Goal: Communication & Community: Answer question/provide support

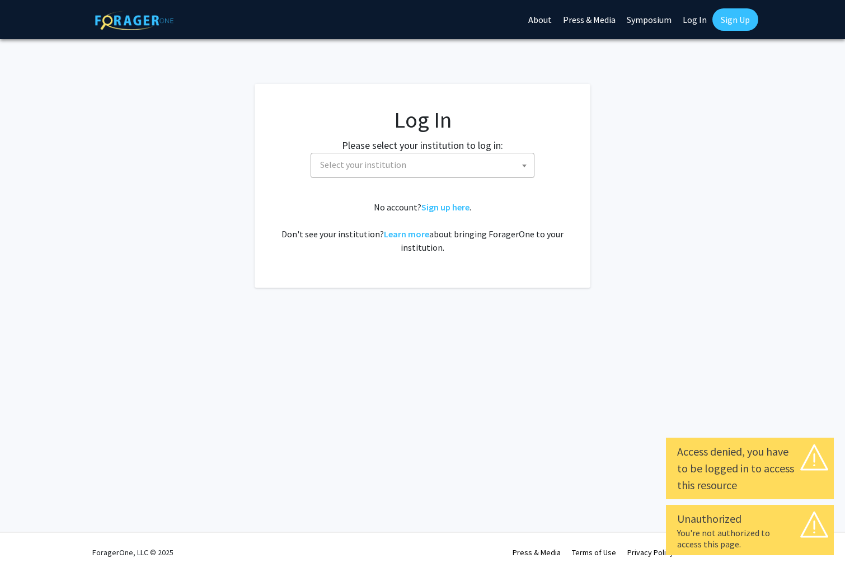
select select
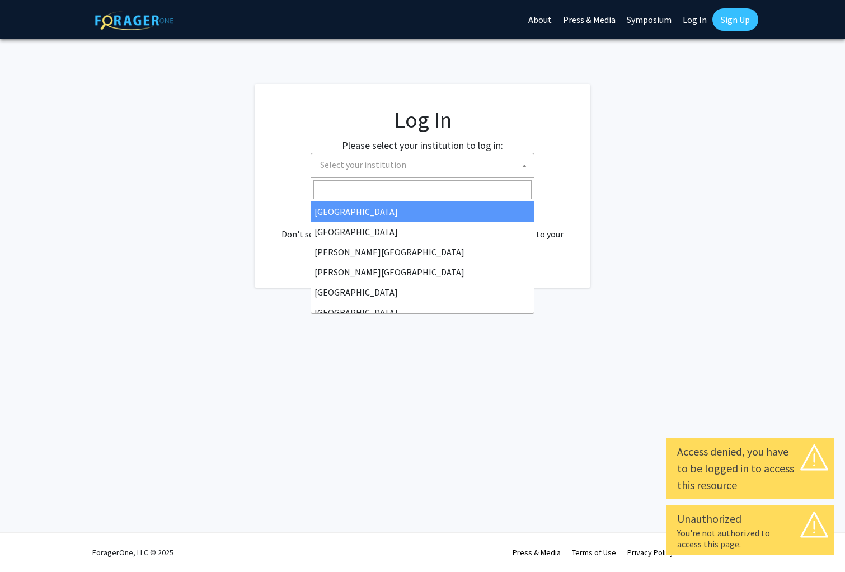
click at [437, 155] on span "Select your institution" at bounding box center [425, 164] width 218 height 23
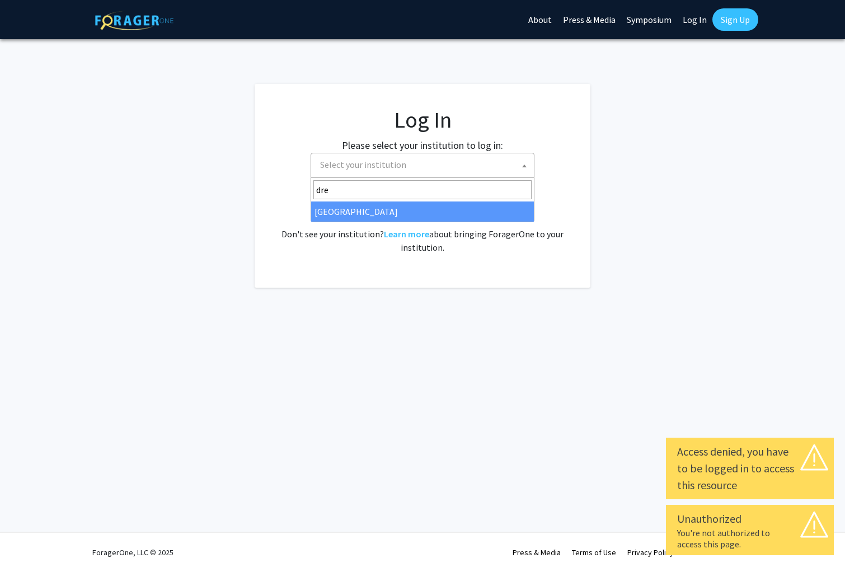
type input "drex"
select select "6"
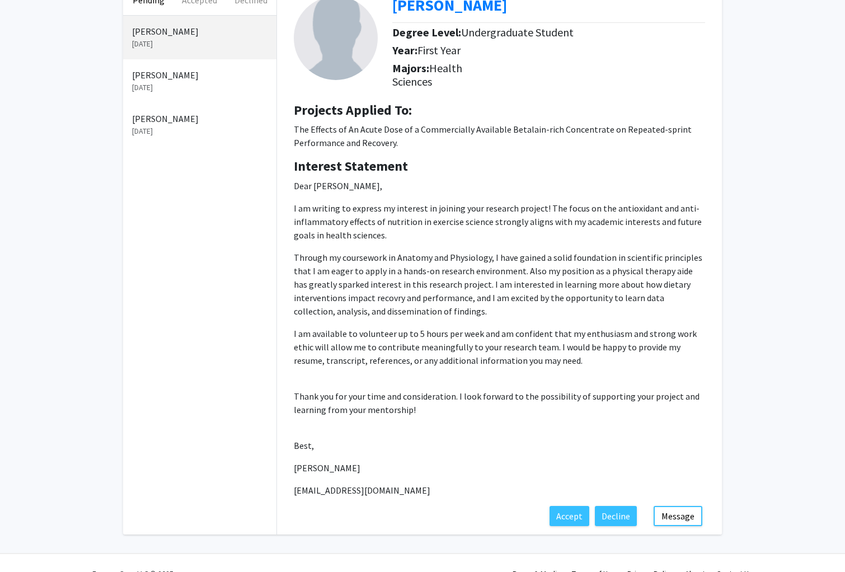
scroll to position [77, 0]
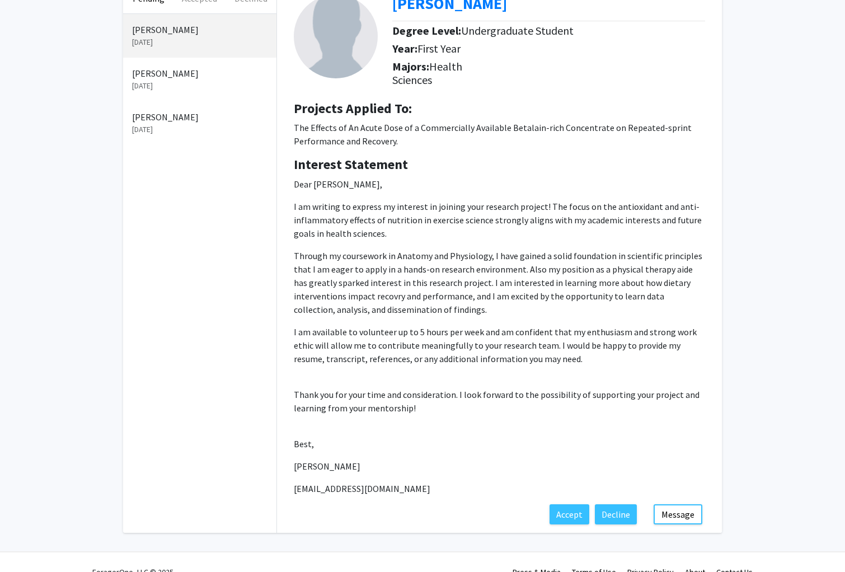
click at [406, 249] on p "Dear [PERSON_NAME], I am writing to express my interest in joining your researc…" at bounding box center [500, 336] width 412 height 318
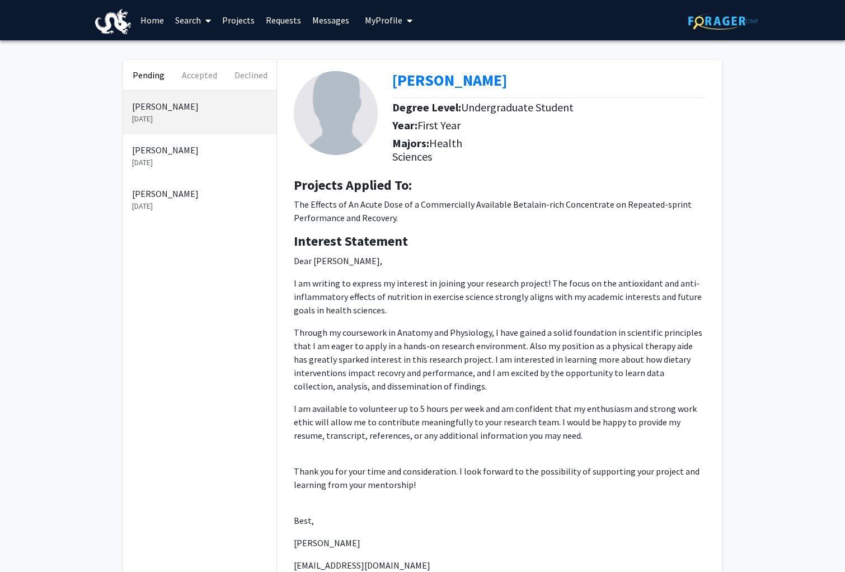
scroll to position [0, 0]
click at [198, 76] on button "Accepted" at bounding box center [199, 75] width 51 height 30
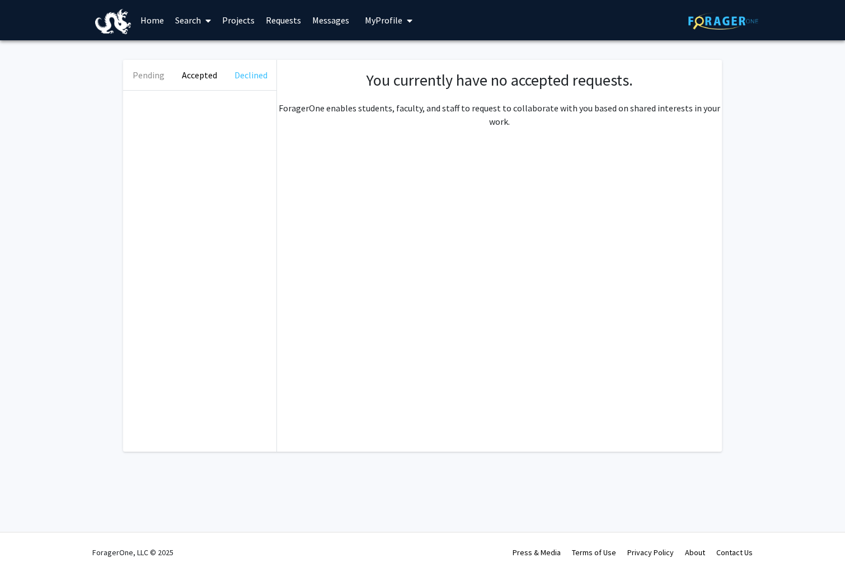
click at [235, 76] on button "Declined" at bounding box center [251, 75] width 51 height 30
click at [167, 76] on button "Pending" at bounding box center [148, 75] width 51 height 30
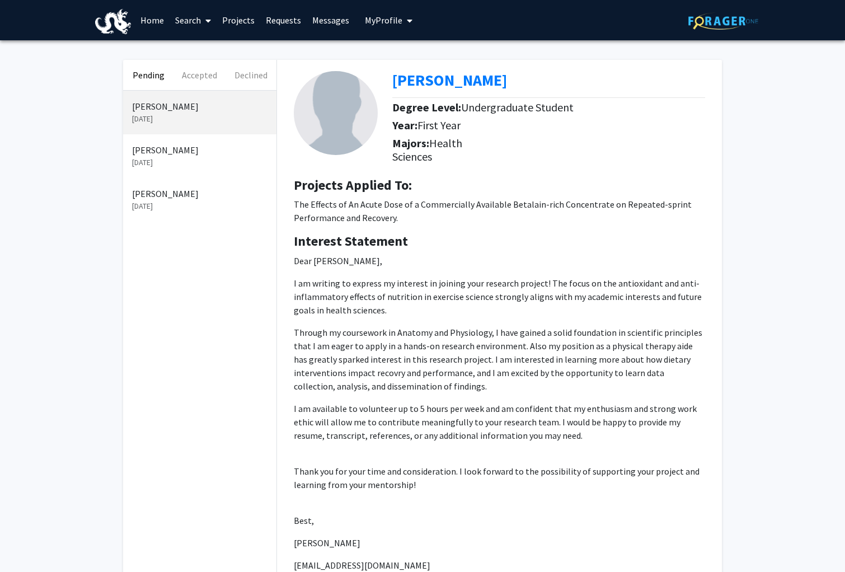
click at [147, 19] on link "Home" at bounding box center [152, 20] width 35 height 39
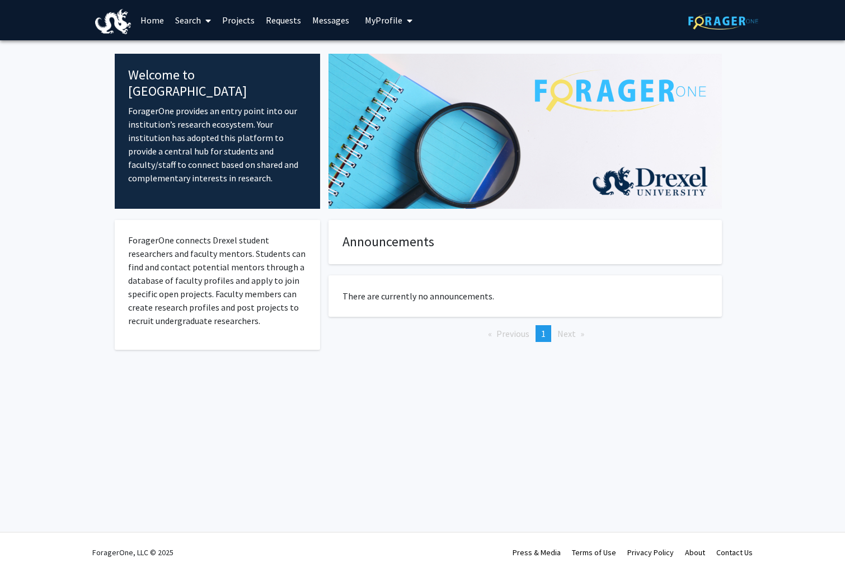
click at [390, 18] on span "My Profile" at bounding box center [384, 20] width 38 height 11
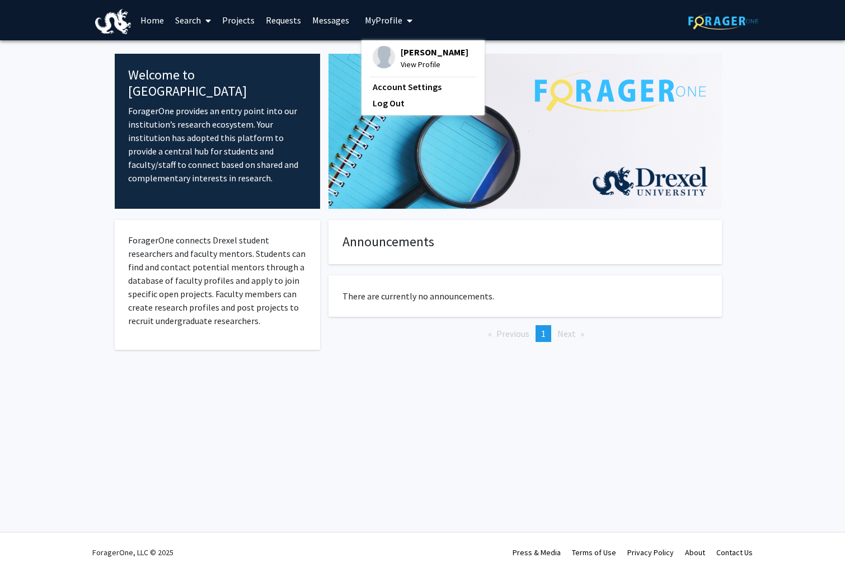
click at [406, 55] on span "[PERSON_NAME]" at bounding box center [435, 52] width 68 height 12
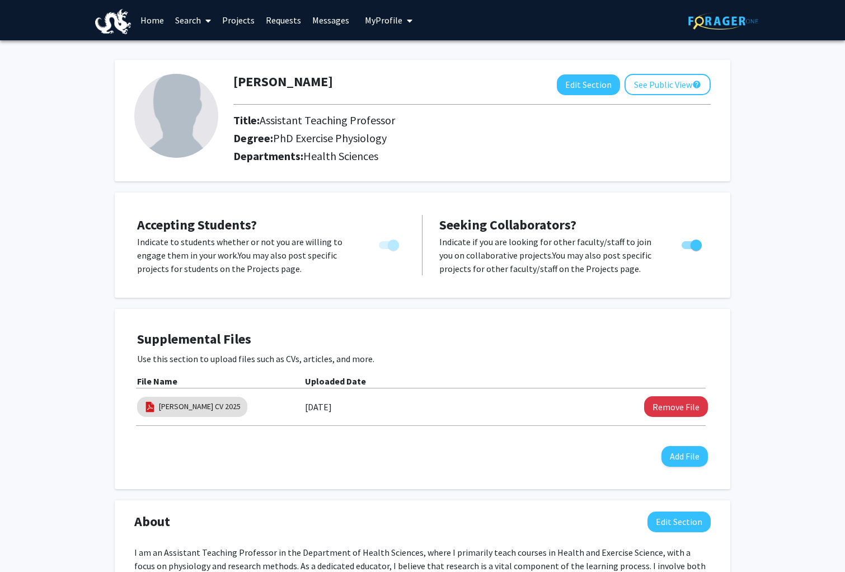
click at [326, 21] on link "Messages" at bounding box center [331, 20] width 48 height 39
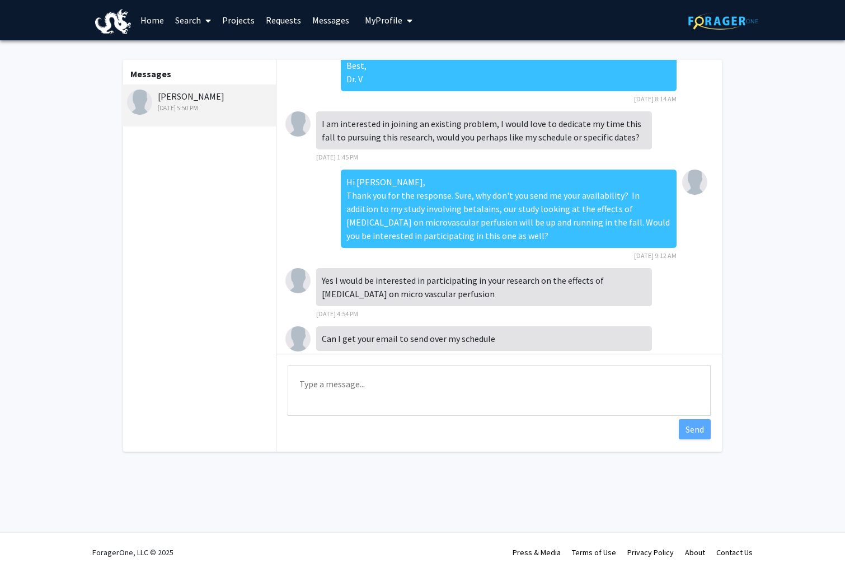
scroll to position [121, 0]
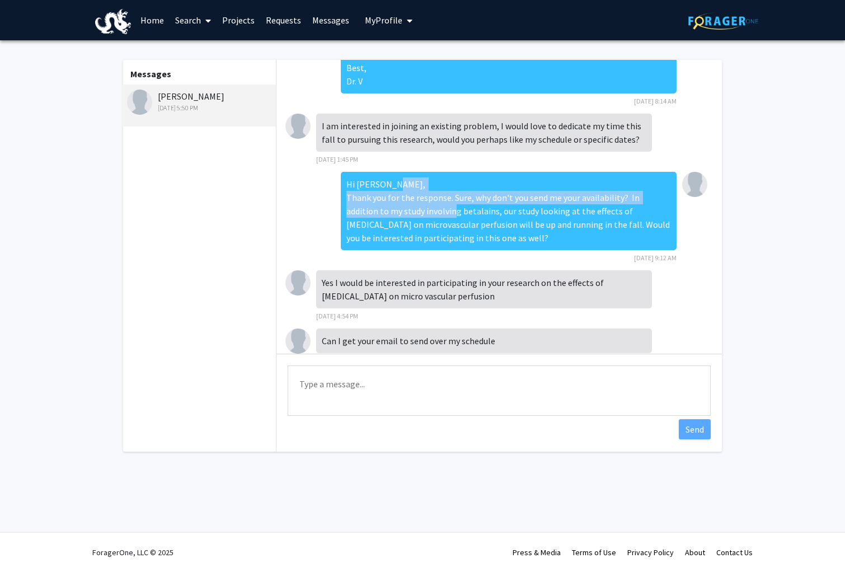
drag, startPoint x: 348, startPoint y: 199, endPoint x: 445, endPoint y: 216, distance: 99.0
click at [445, 216] on div "Hi Megan, Thank you for the response. Sure, why don't you send me your availabi…" at bounding box center [509, 211] width 336 height 78
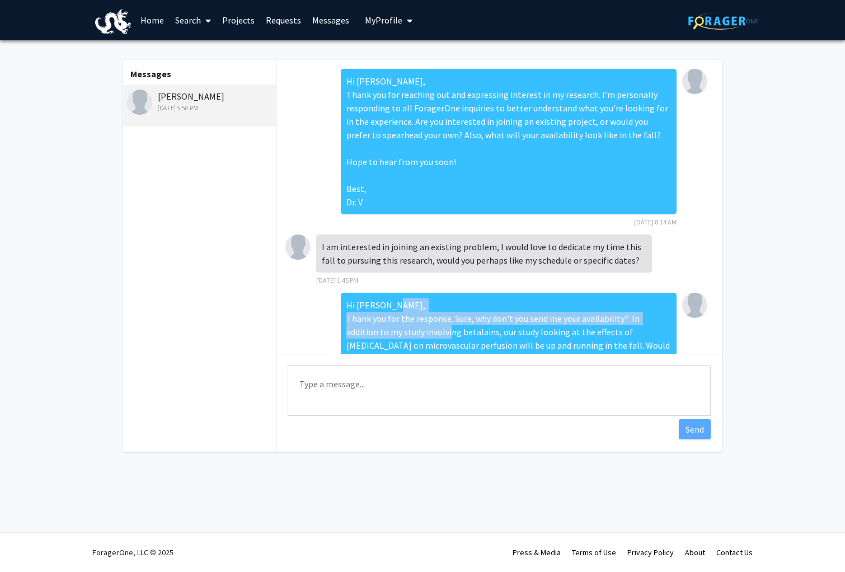
scroll to position [0, 0]
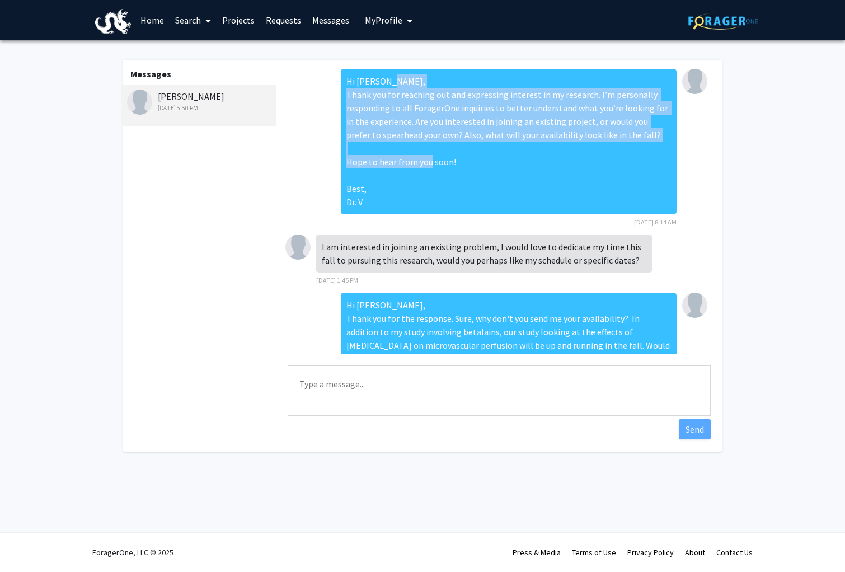
drag, startPoint x: 348, startPoint y: 98, endPoint x: 438, endPoint y: 160, distance: 109.5
click at [454, 165] on div "Hi Megan, Thank you for reaching out and expressing interest in my research. I’…" at bounding box center [509, 142] width 336 height 146
copy div "Thank you for reaching out and expressing interest in my research. I’m personal…"
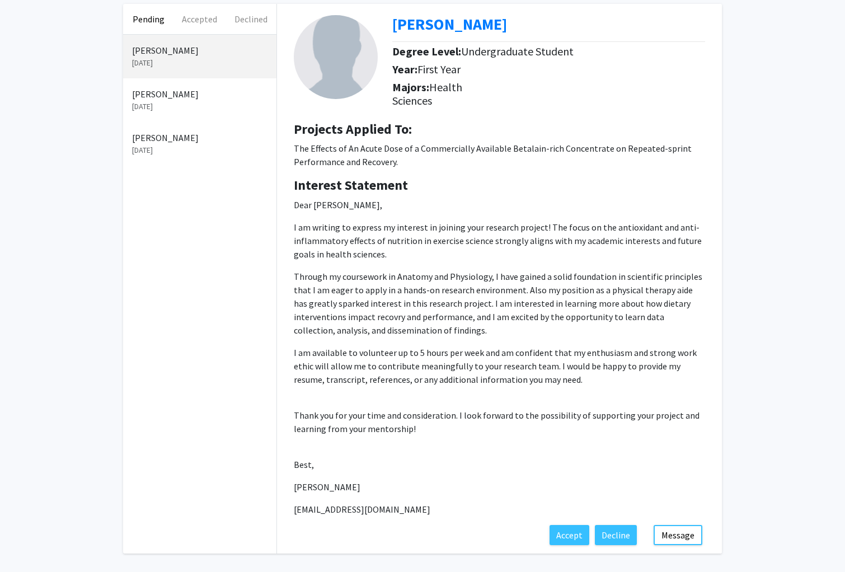
scroll to position [60, 0]
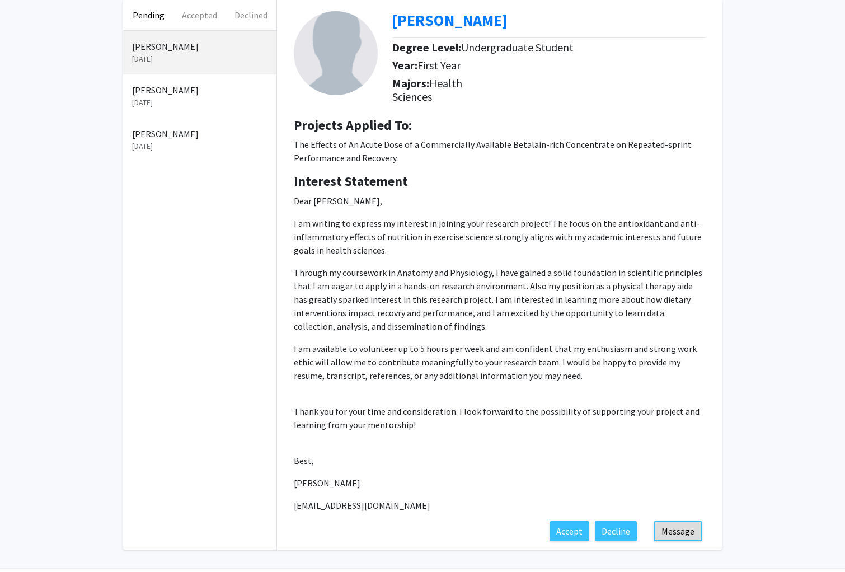
click at [695, 538] on button "Message" at bounding box center [678, 531] width 49 height 20
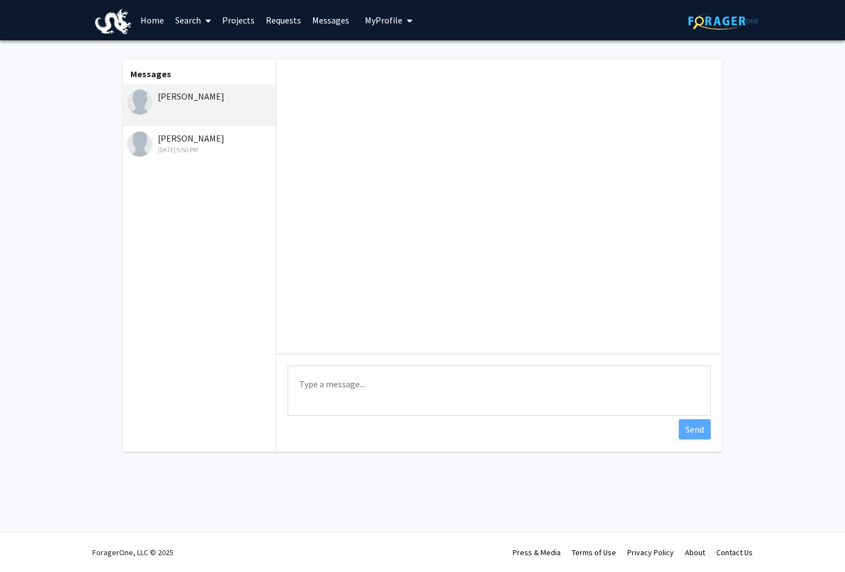
click at [430, 383] on textarea "Type a message" at bounding box center [499, 391] width 423 height 50
paste textarea "Thank you for reaching out and expressing interest in my research. I’m personal…"
type textarea "Thank you for reaching out and expressing interest in my research. I’m personal…"
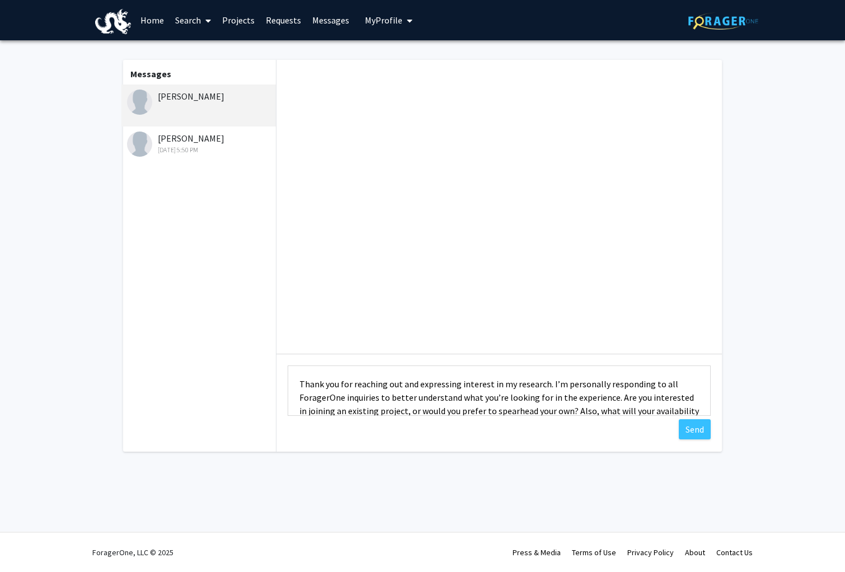
drag, startPoint x: 448, startPoint y: 397, endPoint x: 282, endPoint y: 305, distance: 190.5
click at [260, 297] on div "Messages [PERSON_NAME] [PERSON_NAME] [DATE] 5:50 PM Type a message Thank you fo…" at bounding box center [422, 256] width 619 height 392
click at [516, 389] on textarea "Thank you for reaching out and expressing interest in my research. I’m personal…" at bounding box center [499, 391] width 423 height 50
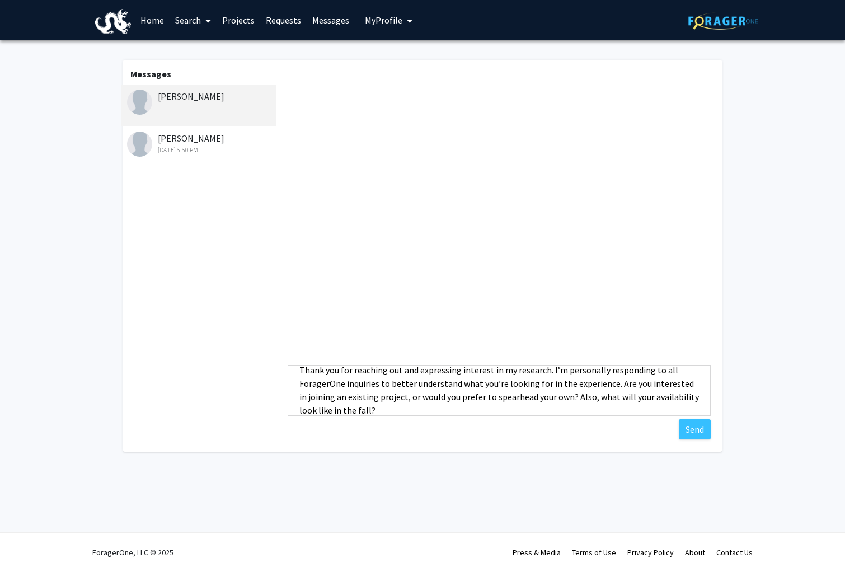
scroll to position [18, 0]
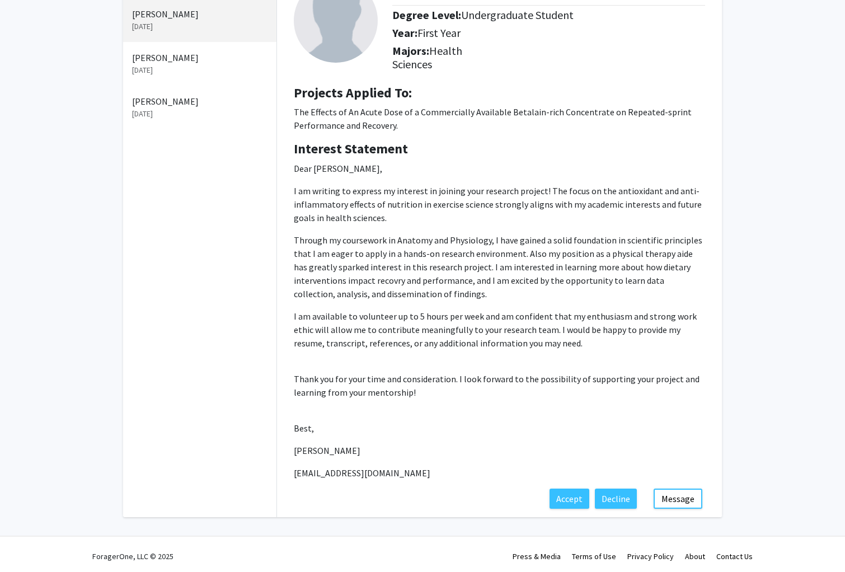
scroll to position [97, 0]
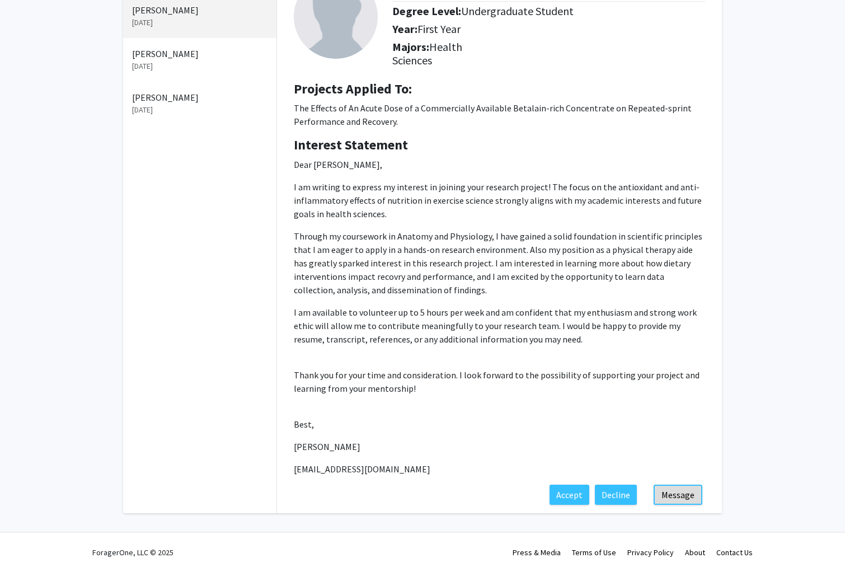
click at [680, 495] on button "Message" at bounding box center [678, 495] width 49 height 20
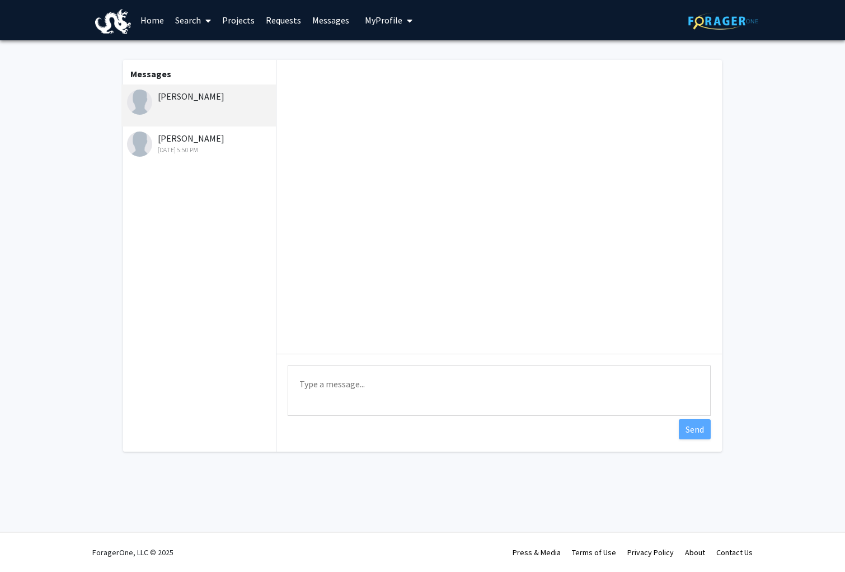
paste textarea "Thank you for reaching out and expressing interest in my research. I’m personal…"
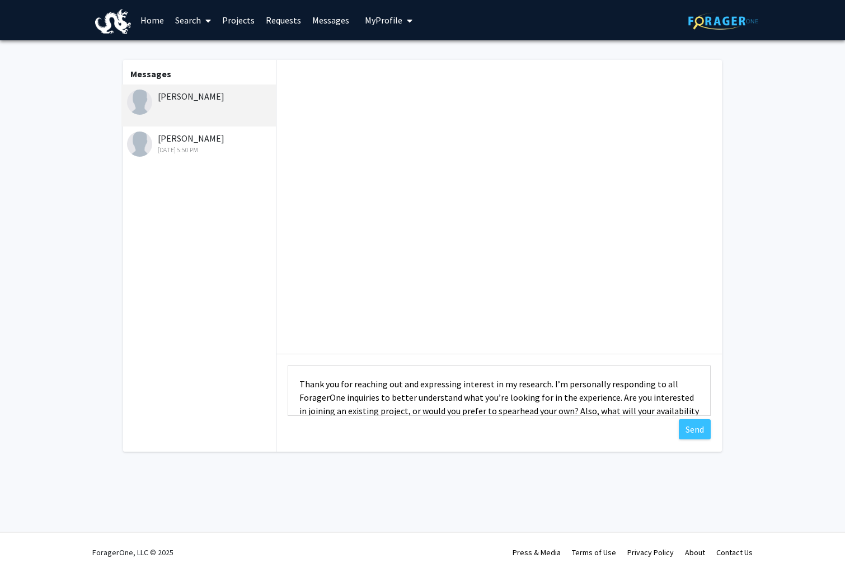
drag, startPoint x: 471, startPoint y: 410, endPoint x: 427, endPoint y: 368, distance: 60.6
click at [421, 345] on div "Type a message Thank you for reaching out and expressing interest in my researc…" at bounding box center [500, 256] width 446 height 392
click at [503, 401] on textarea "Thank you for reaching out and expressing interest in my research. I’m personal…" at bounding box center [499, 391] width 423 height 50
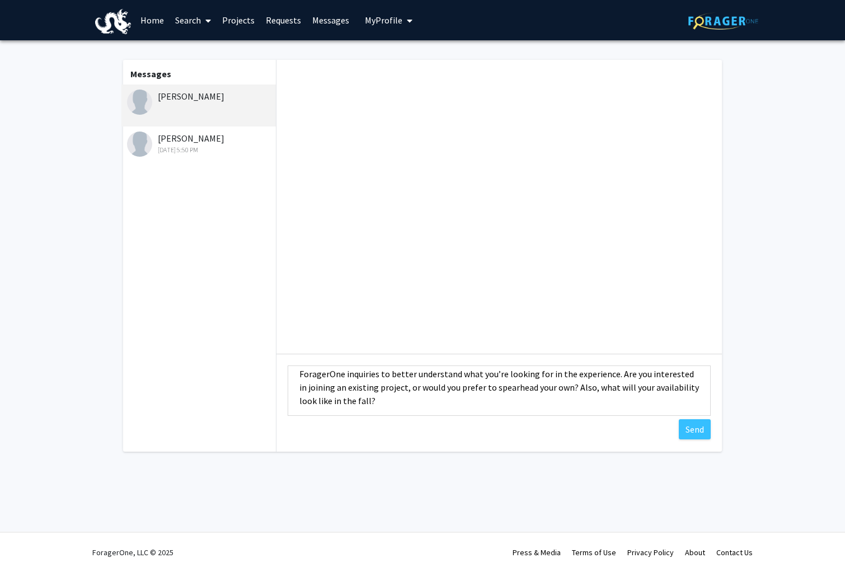
scroll to position [25, 0]
click at [454, 405] on textarea "Thank you for reaching out and expressing interest in my research. I’m personal…" at bounding box center [499, 391] width 423 height 50
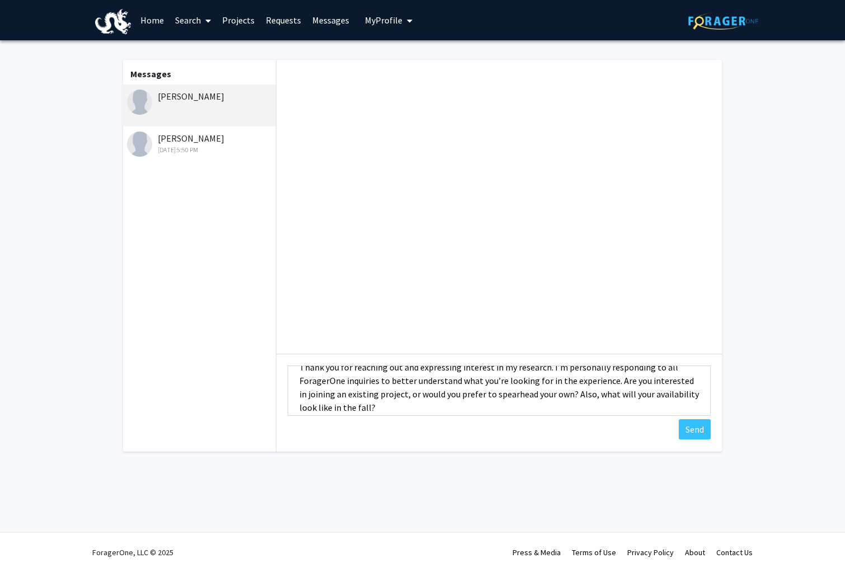
scroll to position [6, 0]
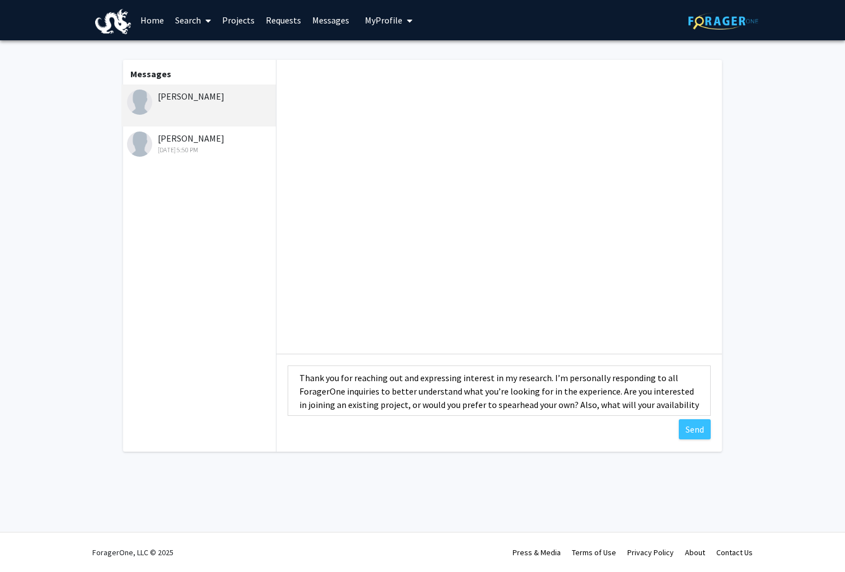
drag, startPoint x: 575, startPoint y: 403, endPoint x: 615, endPoint y: 397, distance: 40.7
click at [615, 397] on textarea "Thank you for reaching out and expressing interest in my research. I’m personal…" at bounding box center [499, 391] width 423 height 50
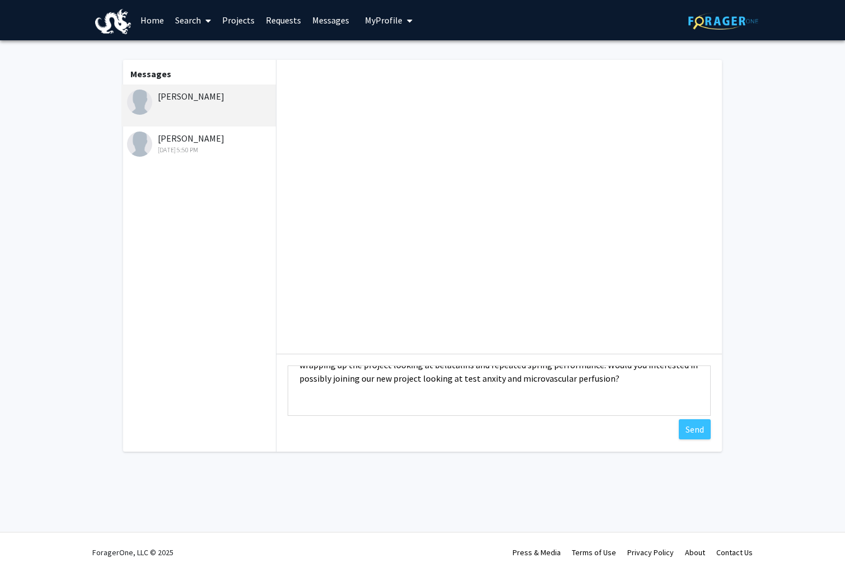
scroll to position [55, 0]
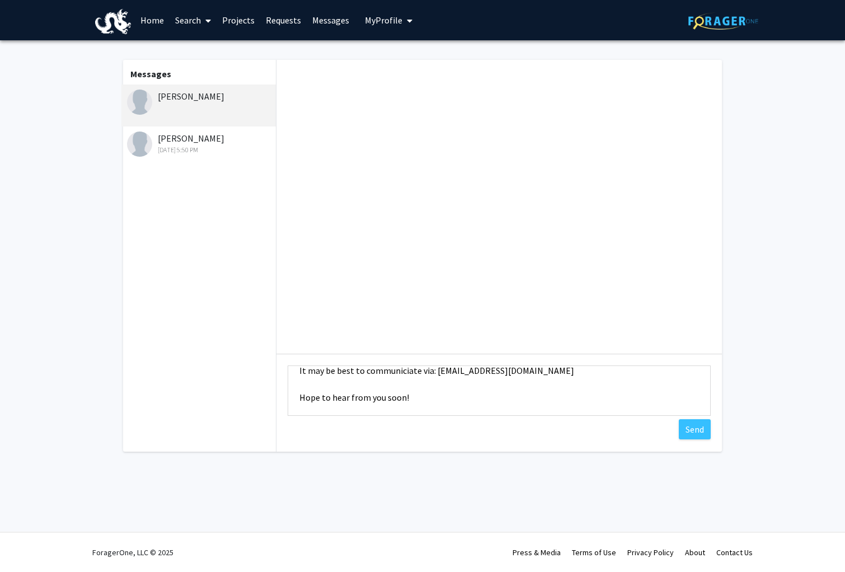
click at [563, 398] on textarea "Thank you for reaching out and expressing interest in my research. I’m personal…" at bounding box center [499, 391] width 423 height 50
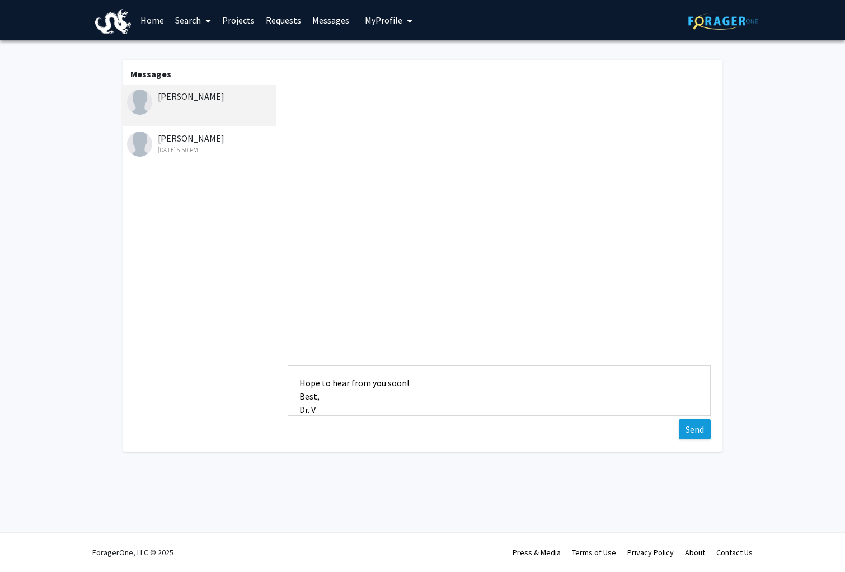
type textarea "Thank you for reaching out and expressing interest in my research. I’m personal…"
click at [707, 432] on button "Send" at bounding box center [695, 429] width 32 height 20
